Goal: Check status: Check status

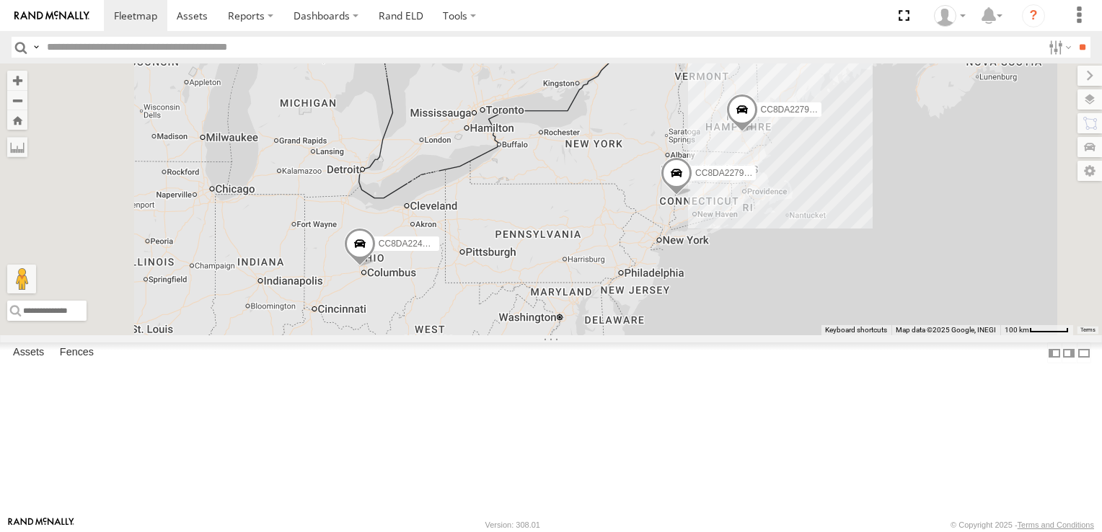
click at [376, 266] on span at bounding box center [360, 246] width 32 height 39
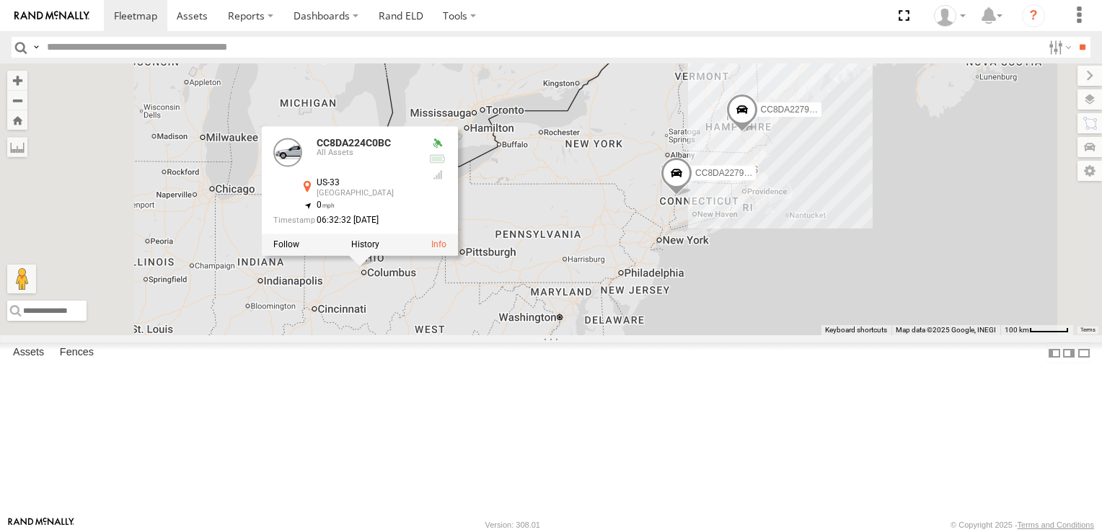
click at [658, 335] on div "CC8DA224C0BC CC8DA2279DE0 CC8DA22792D4 CC8DA224C0BC All Assets US-33 Upper Metr…" at bounding box center [551, 199] width 1102 height 272
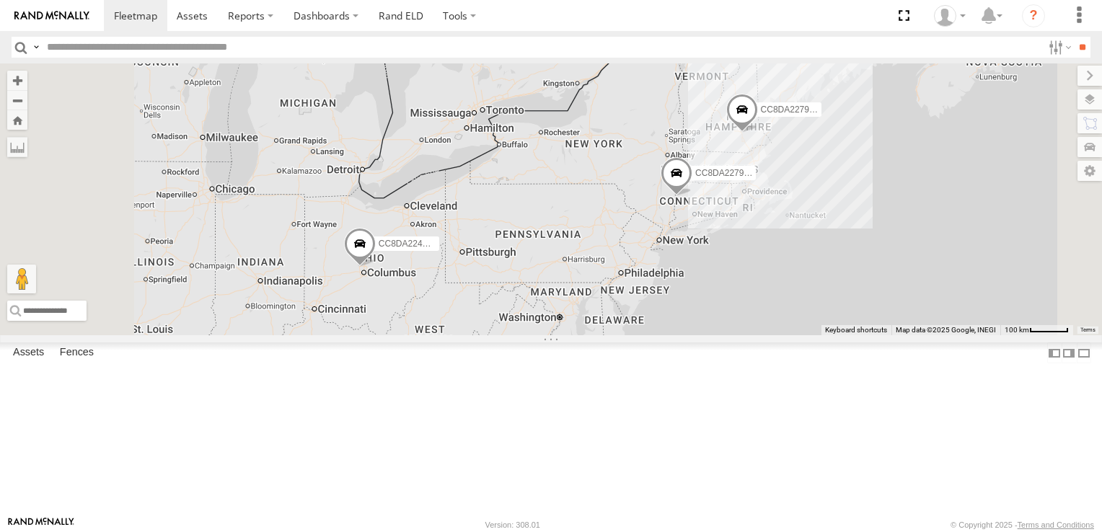
click at [0, 0] on div "All Assets" at bounding box center [0, 0] width 0 height 0
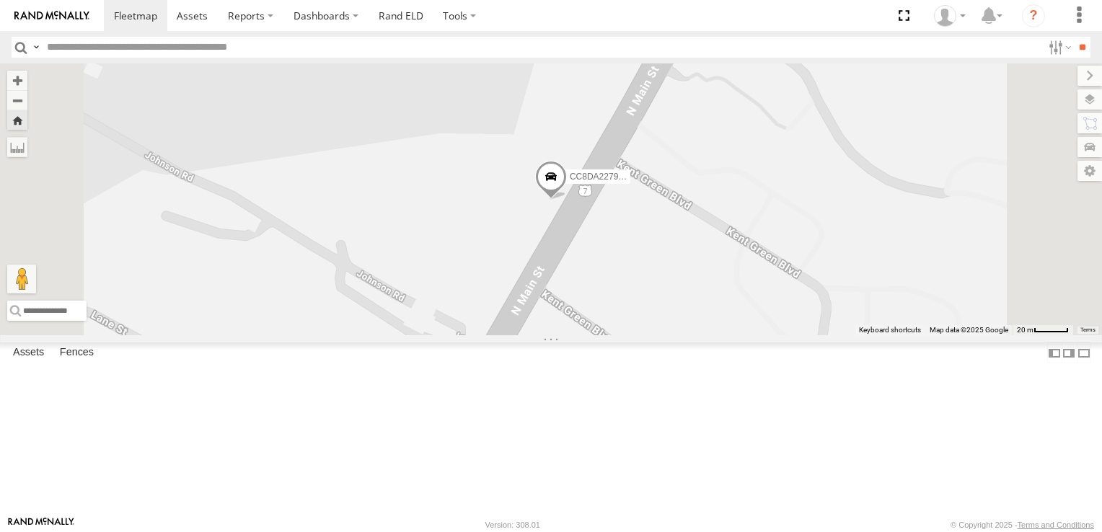
click at [0, 0] on div "All Assets" at bounding box center [0, 0] width 0 height 0
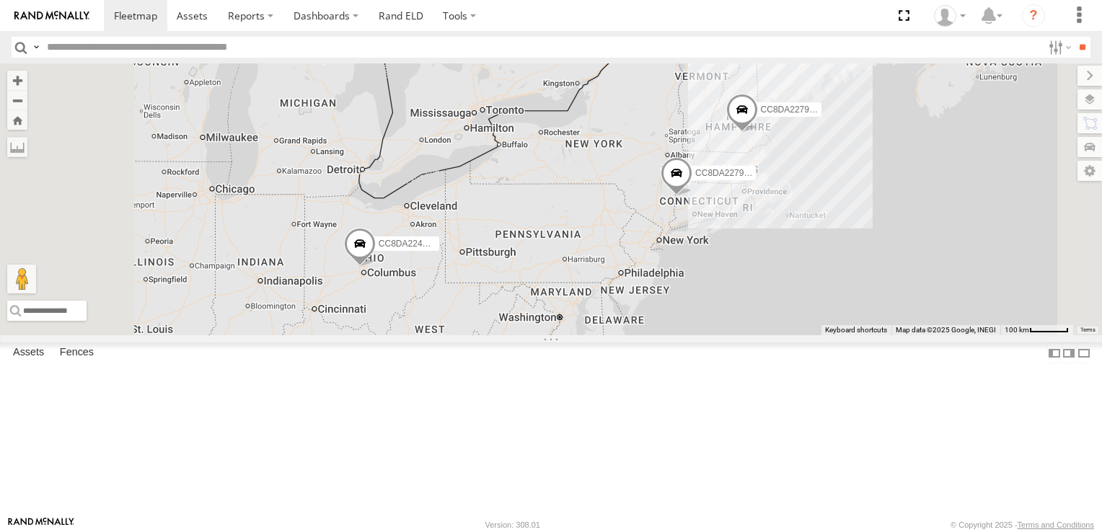
click at [376, 266] on span at bounding box center [360, 246] width 32 height 39
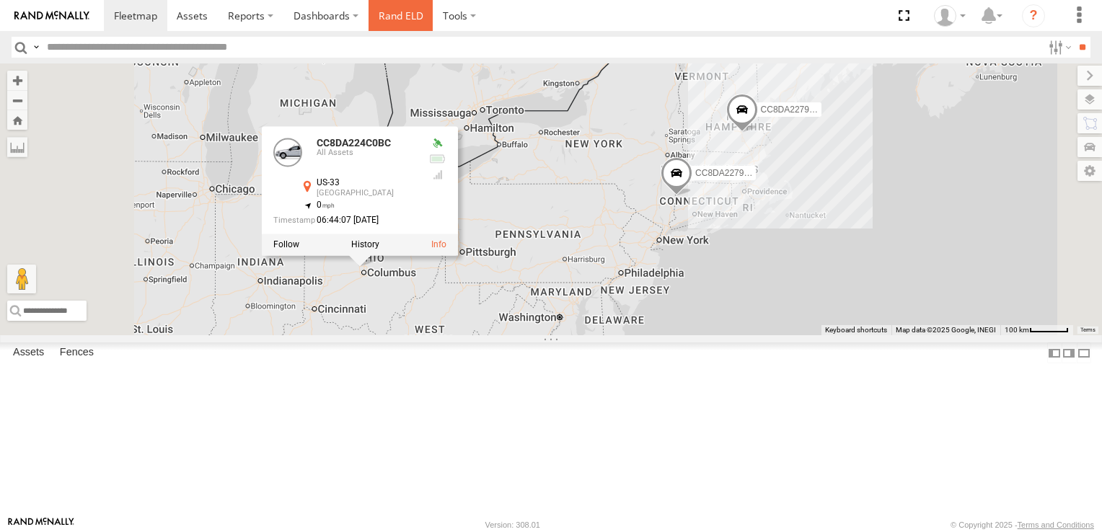
click at [405, 14] on link "Rand ELD" at bounding box center [401, 15] width 65 height 31
